Goal: Check status: Check status

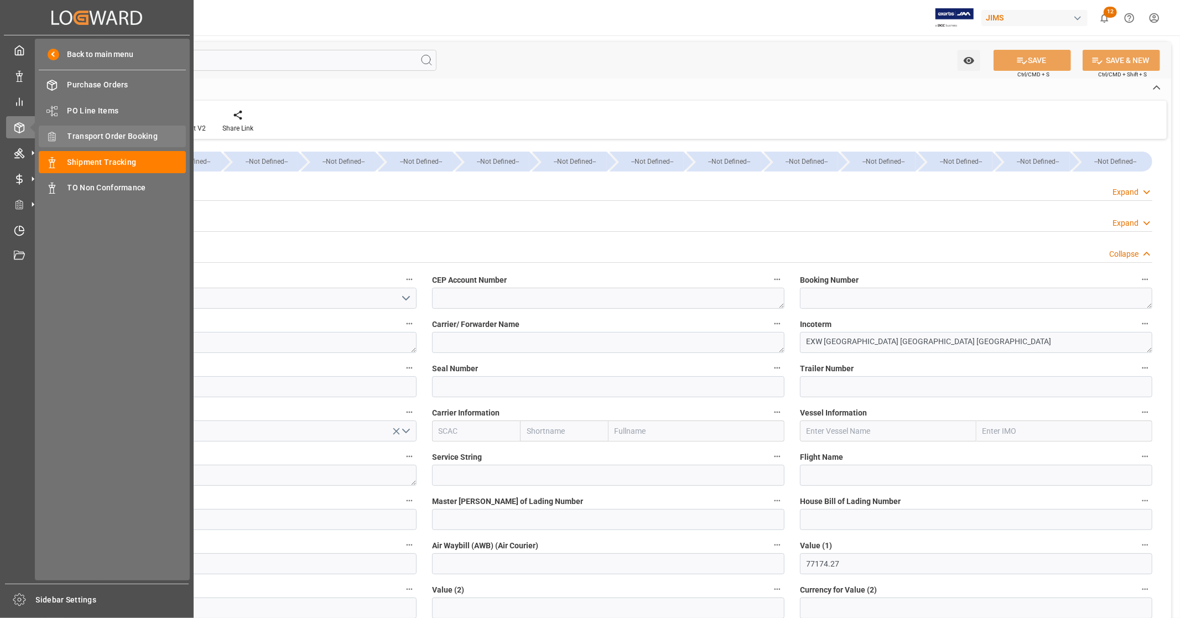
click at [137, 133] on span "Transport Order Booking" at bounding box center [126, 137] width 119 height 12
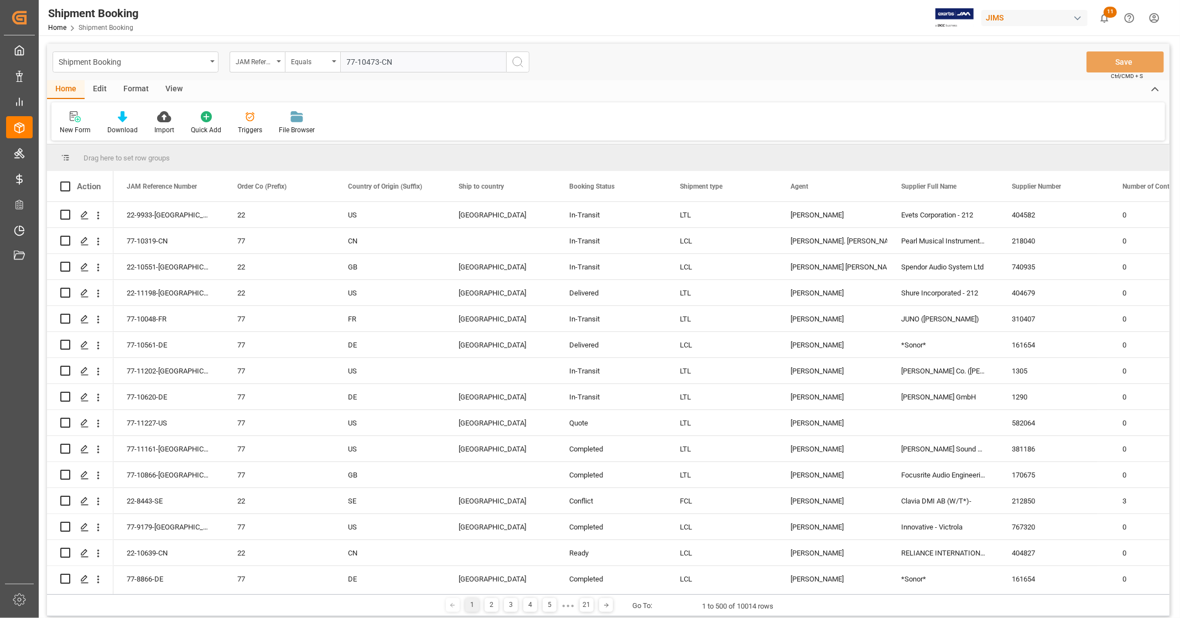
type input "77-10473-CN"
click at [511, 62] on icon "search button" at bounding box center [517, 61] width 13 height 13
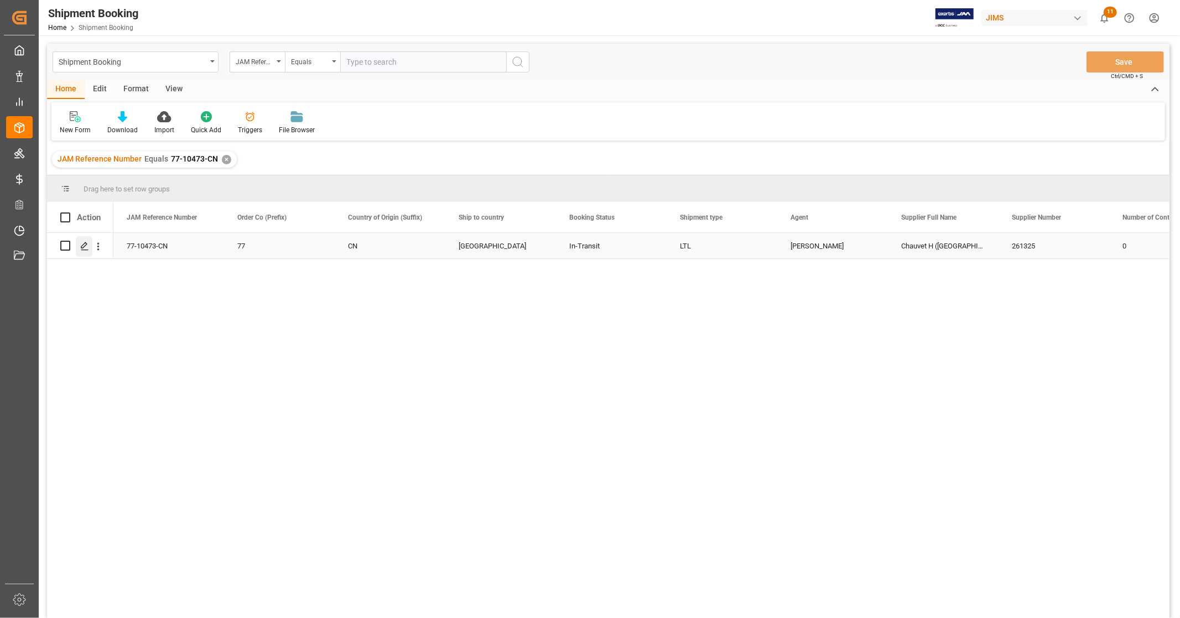
click at [80, 246] on icon "Press SPACE to select this row." at bounding box center [84, 246] width 9 height 9
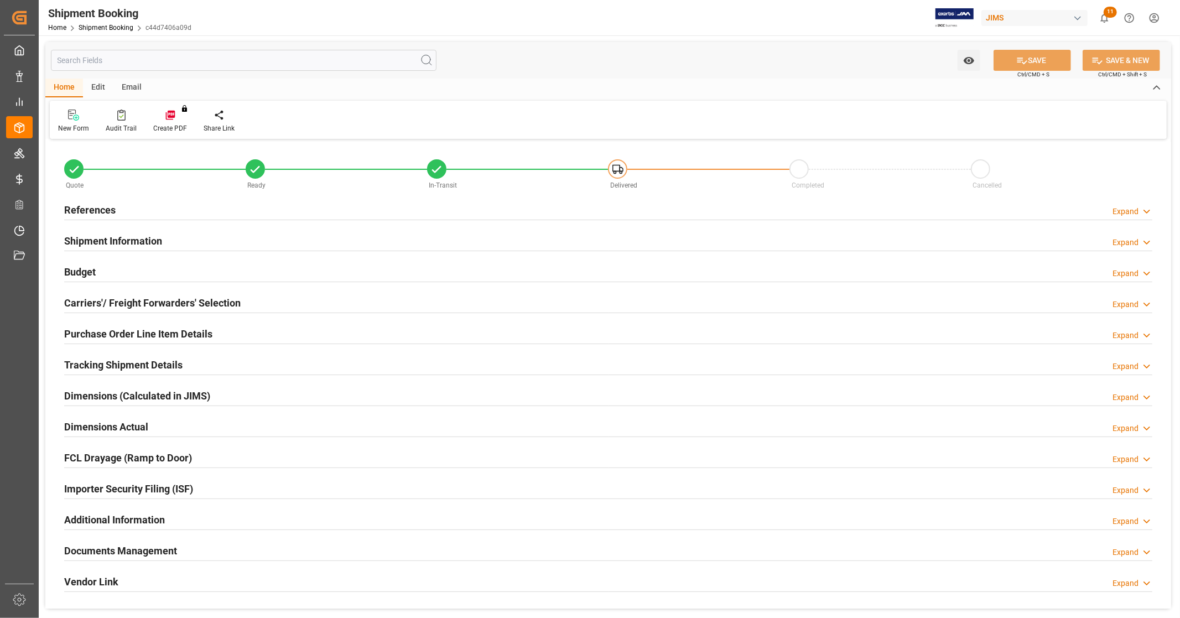
type input "0"
type input "[DATE]"
click at [162, 202] on div "References Expand" at bounding box center [608, 209] width 1088 height 21
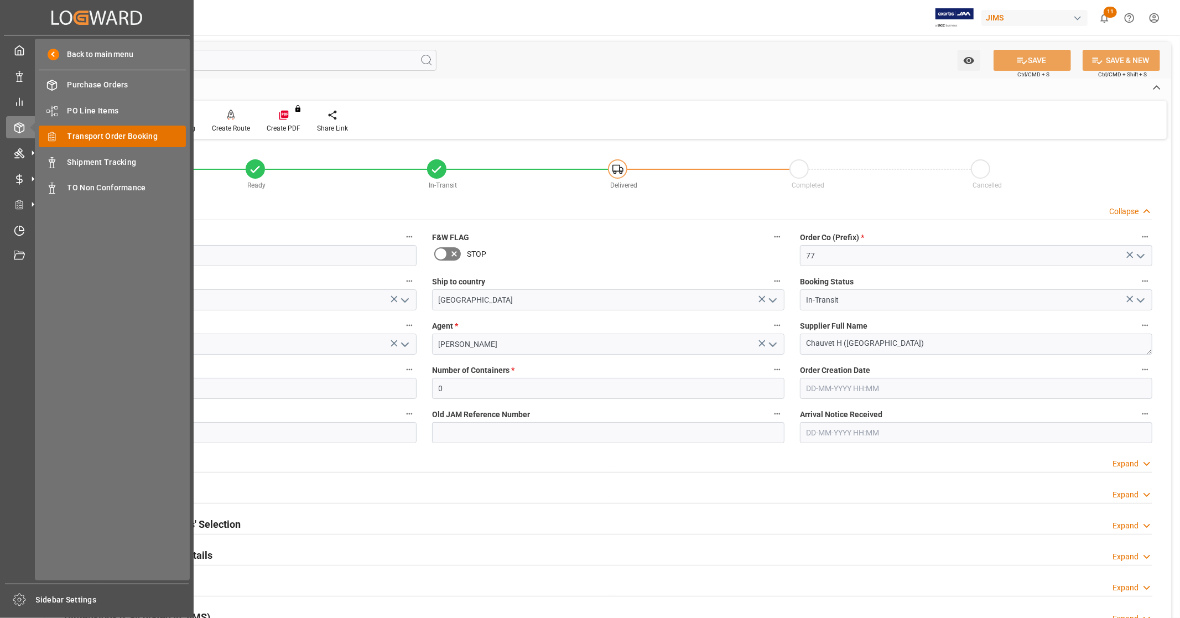
click at [145, 133] on span "Transport Order Booking" at bounding box center [126, 137] width 119 height 12
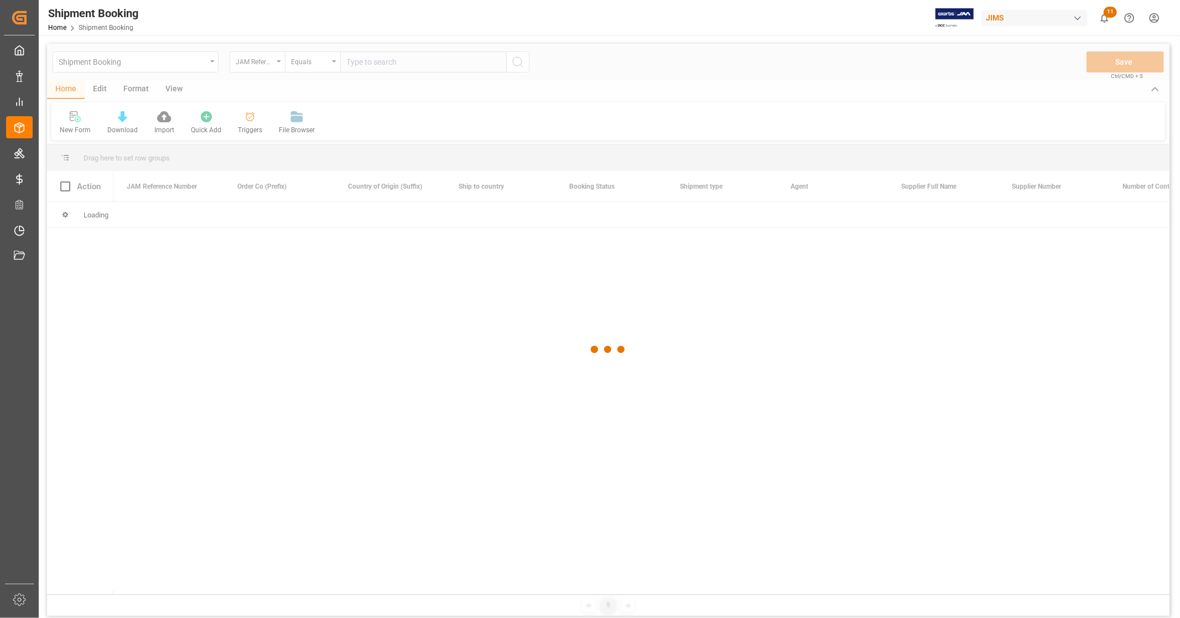
click at [427, 62] on div at bounding box center [608, 349] width 1122 height 611
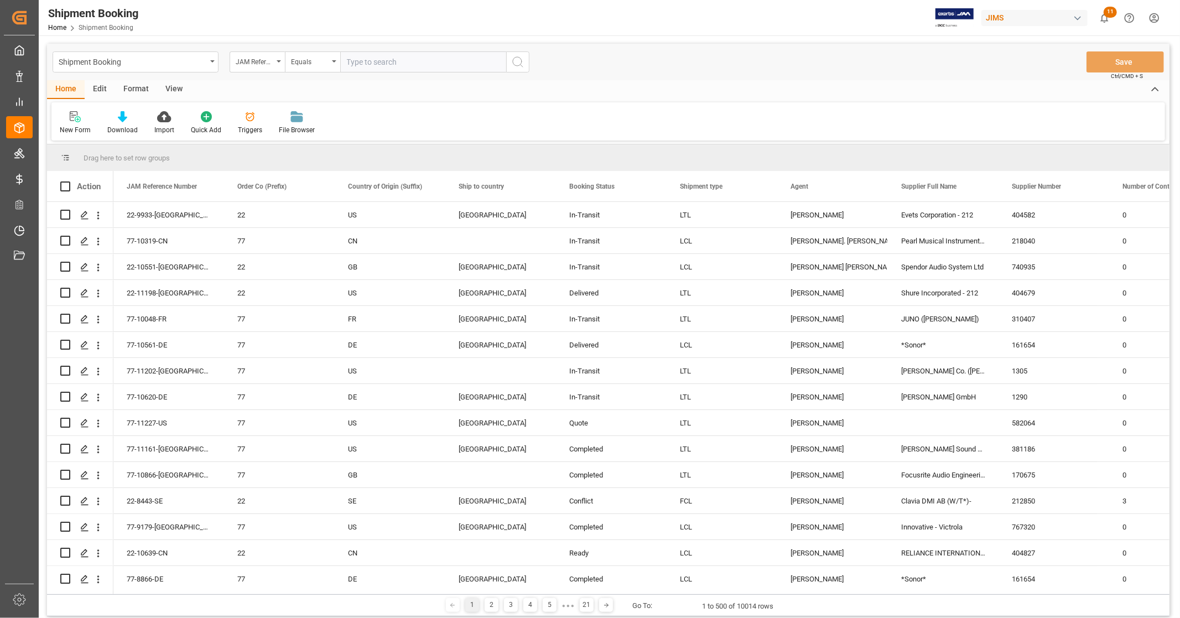
click at [422, 63] on input "text" at bounding box center [423, 61] width 166 height 21
paste input "77-10965-CN"
type input "77-10965-CN"
click at [515, 64] on icon "search button" at bounding box center [517, 61] width 13 height 13
